Goal: Transaction & Acquisition: Purchase product/service

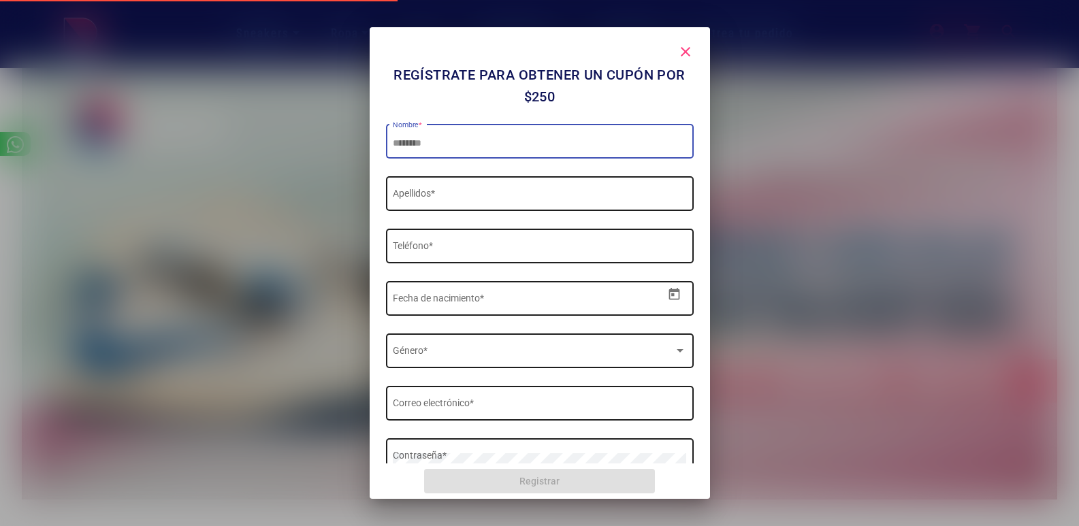
click at [838, 218] on div at bounding box center [539, 263] width 1079 height 526
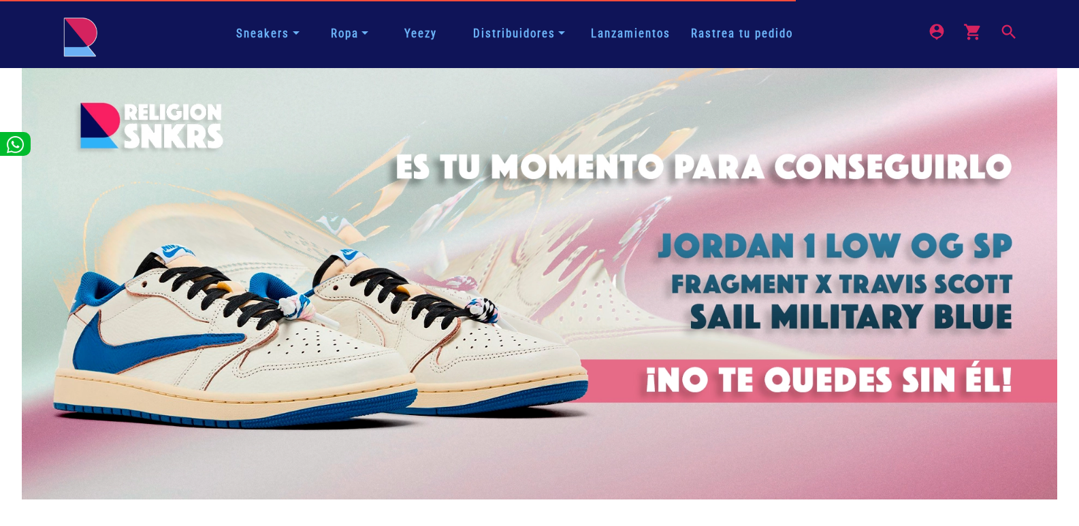
click at [1007, 35] on mat-icon "search" at bounding box center [1008, 30] width 16 height 16
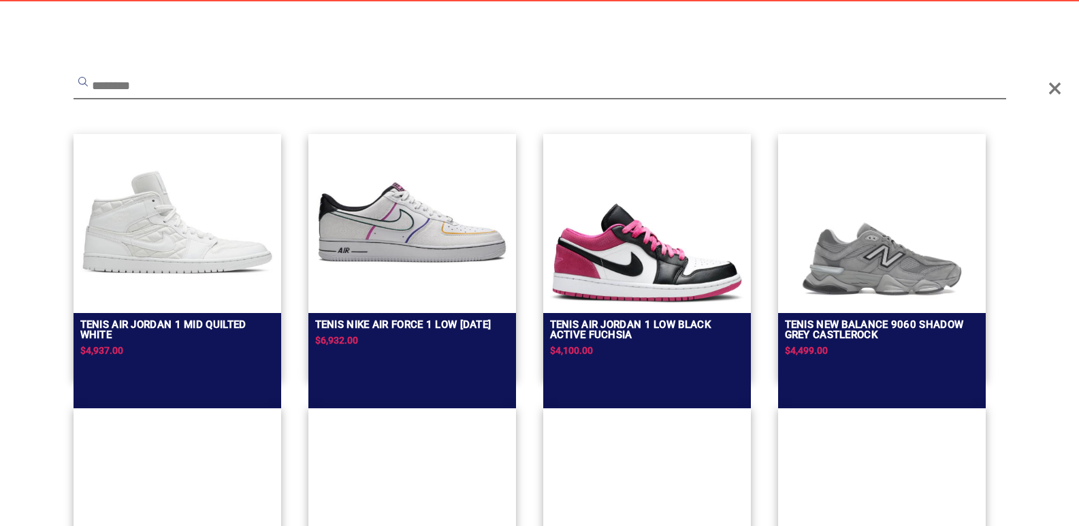
click at [654, 91] on input "text" at bounding box center [540, 87] width 933 height 25
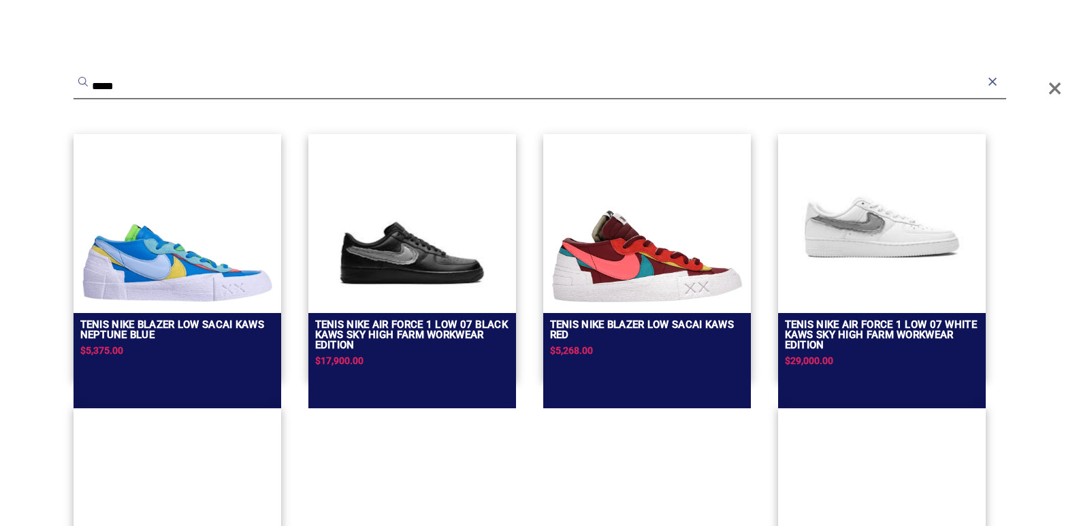
click at [76, 75] on button "submit" at bounding box center [83, 82] width 14 height 14
type input "****"
click at [76, 75] on button "submit" at bounding box center [83, 82] width 14 height 14
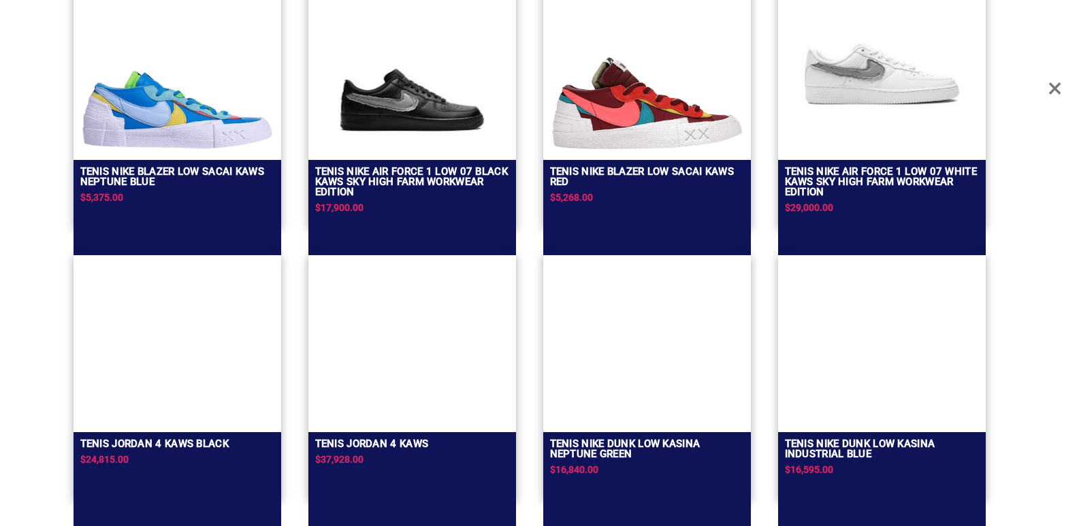
scroll to position [155, 0]
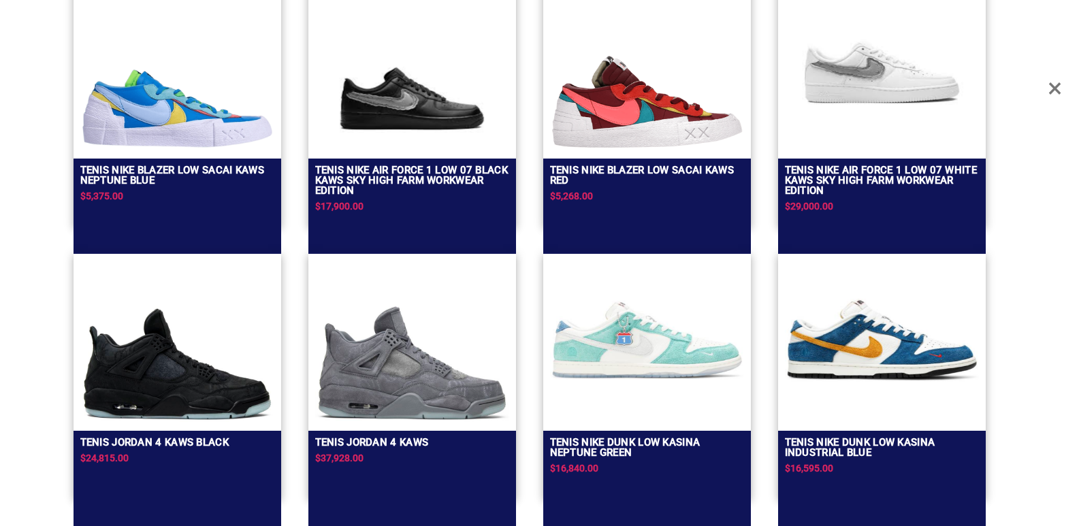
click at [386, 336] on img at bounding box center [412, 363] width 194 height 118
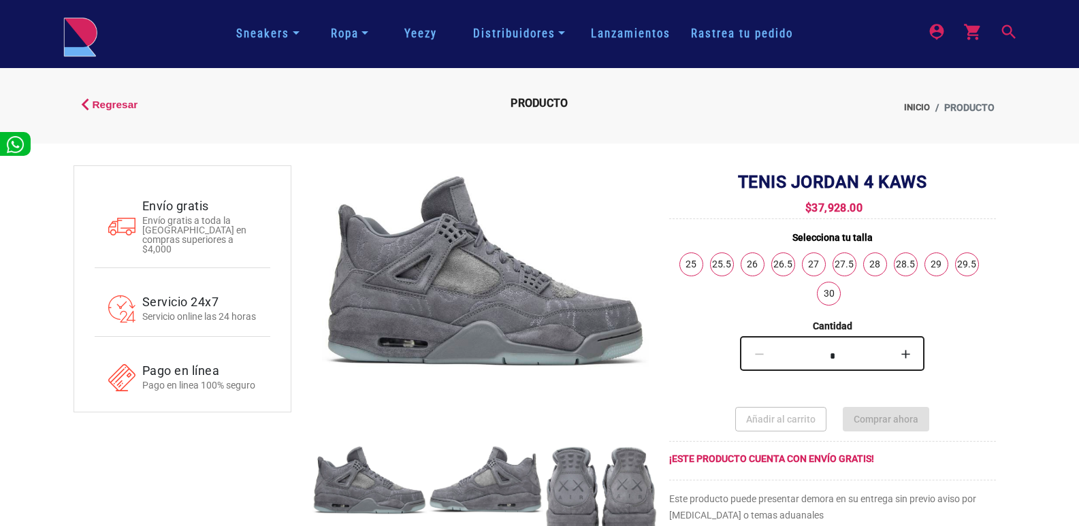
click at [1007, 38] on mat-icon "search" at bounding box center [1008, 30] width 16 height 16
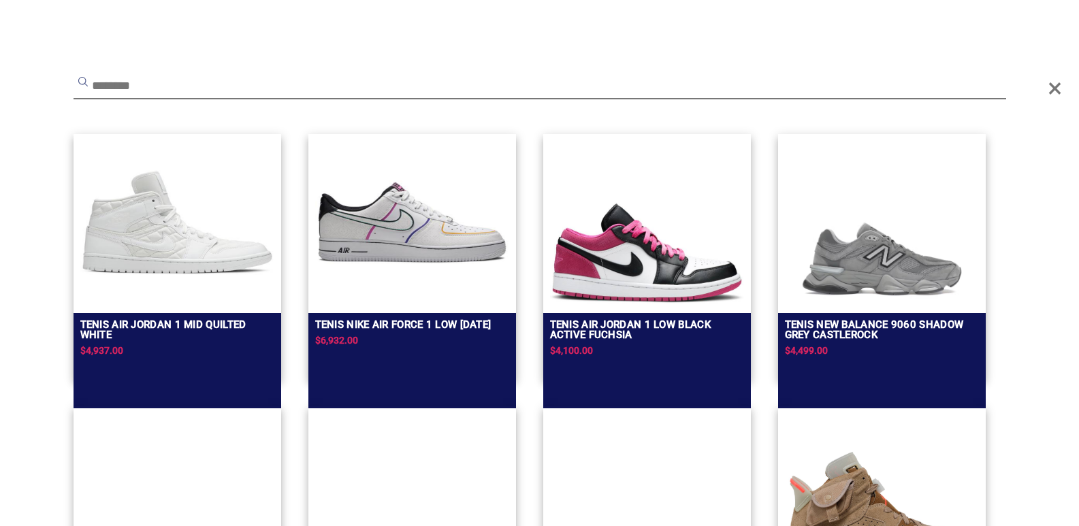
scroll to position [460, 0]
click at [575, 84] on input "text" at bounding box center [540, 87] width 933 height 25
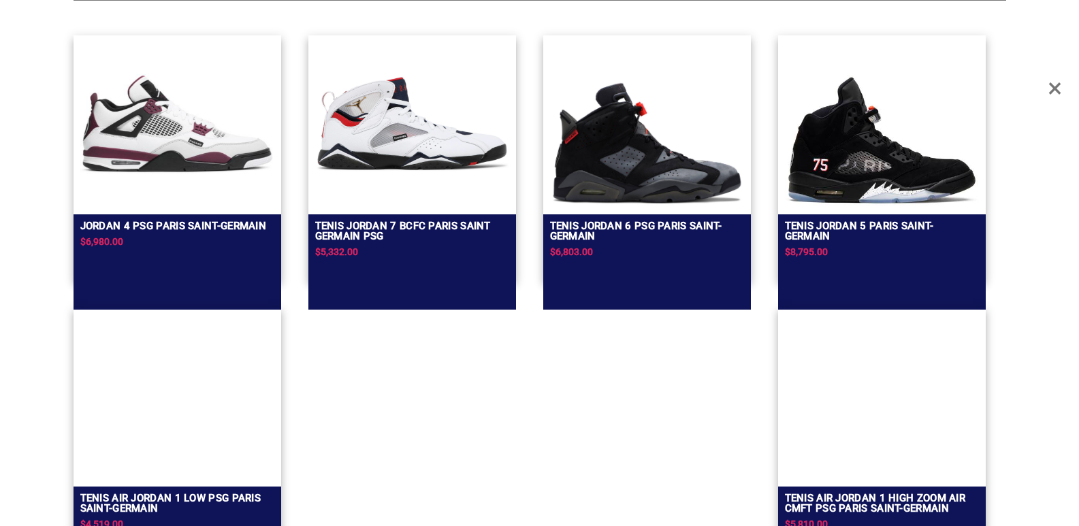
scroll to position [100, 0]
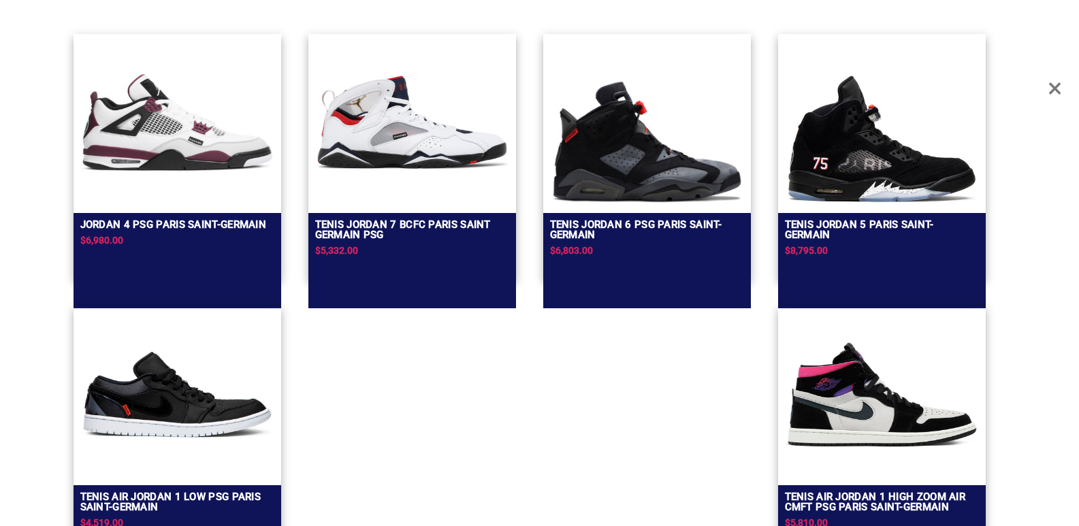
type input "**********"
click at [244, 189] on img at bounding box center [177, 122] width 194 height 163
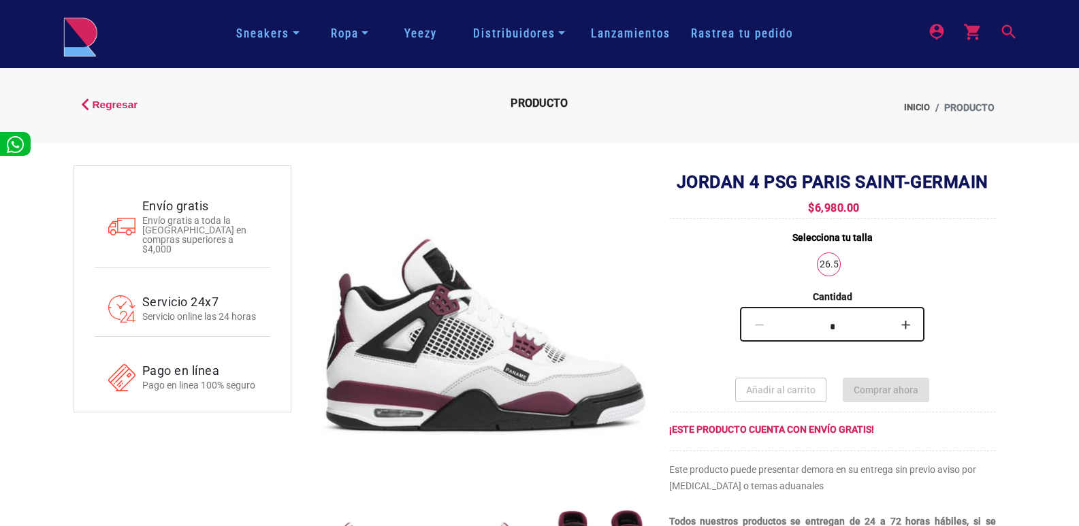
click at [1003, 37] on mat-icon "search" at bounding box center [1008, 30] width 16 height 16
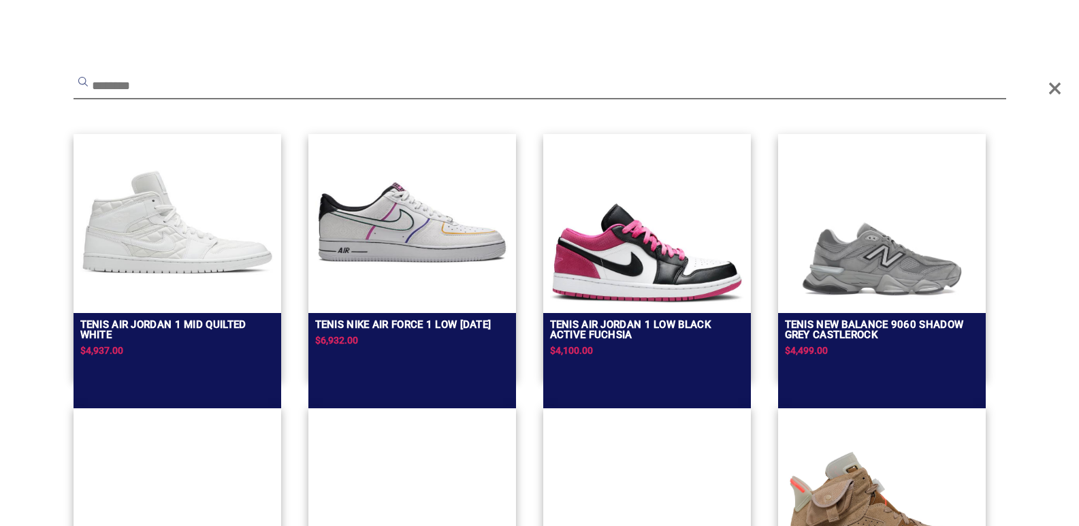
click at [523, 86] on input "text" at bounding box center [540, 87] width 933 height 25
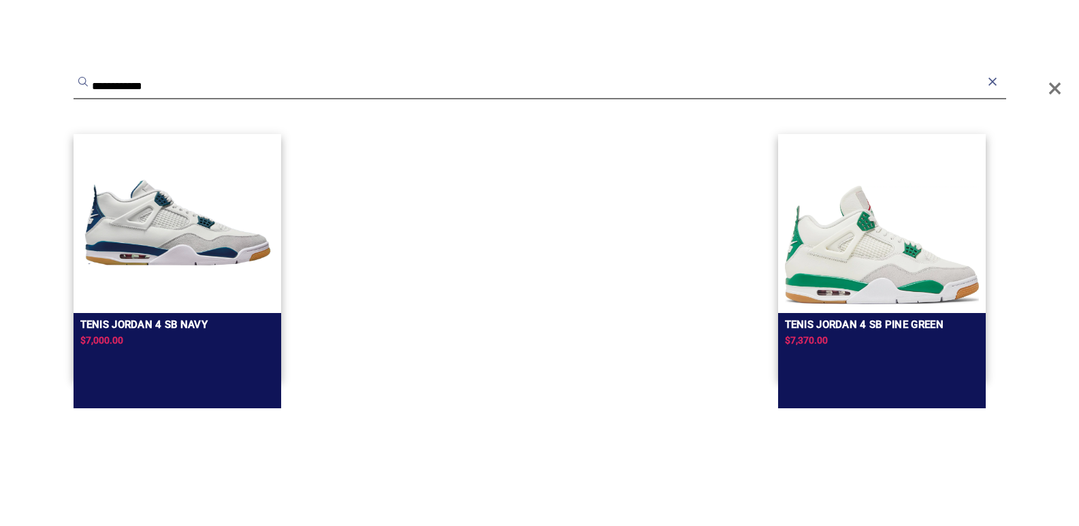
type input "**********"
click at [170, 216] on img at bounding box center [177, 222] width 194 height 163
